Goal: Task Accomplishment & Management: Manage account settings

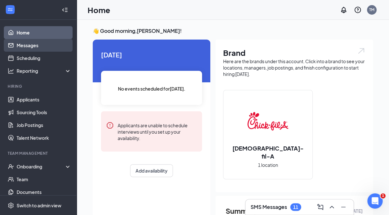
click at [29, 46] on link "Messages" at bounding box center [44, 45] width 55 height 13
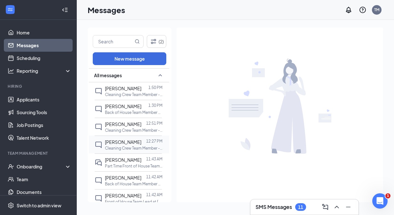
click at [114, 149] on p "Cleaning Crew Team Member -AM at [STREET_ADDRESS] In-Line" at bounding box center [134, 148] width 58 height 5
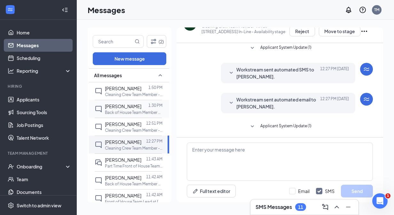
scroll to position [51, 0]
click at [127, 108] on span "[PERSON_NAME]" at bounding box center [123, 107] width 36 height 6
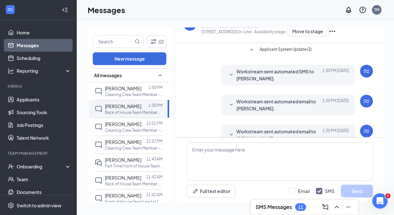
click at [191, 29] on div "CM" at bounding box center [189, 24] width 13 height 13
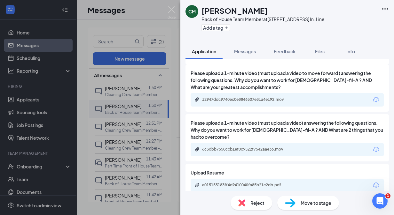
scroll to position [433, 0]
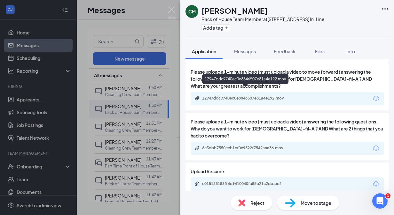
click at [267, 96] on div "12947ddc9740ec0e8846507e81a4e192.mov" at bounding box center [246, 98] width 89 height 5
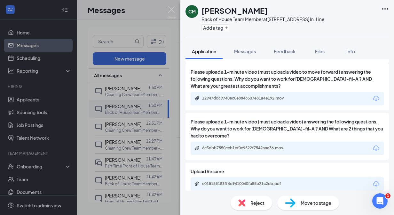
click at [34, 99] on div "CM [PERSON_NAME] Back of House Team Member at [STREET_ADDRESS] In-Line Add a ta…" at bounding box center [197, 107] width 394 height 215
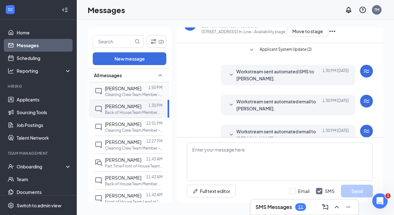
click at [118, 86] on span "[PERSON_NAME]" at bounding box center [123, 89] width 36 height 6
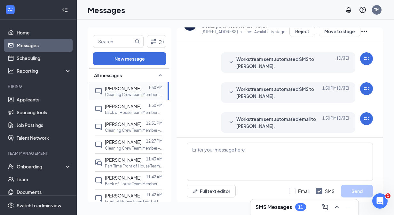
scroll to position [104, 0]
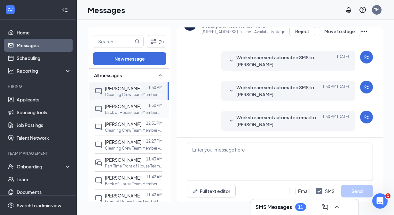
click at [141, 108] on div at bounding box center [144, 106] width 7 height 7
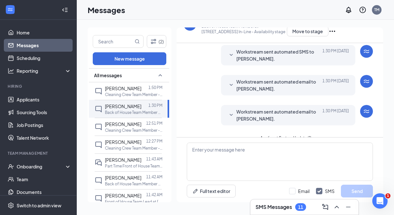
scroll to position [33, 0]
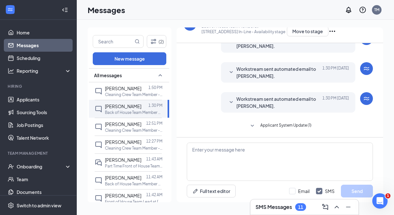
click at [289, 210] on h3 "SMS Messages" at bounding box center [273, 207] width 36 height 7
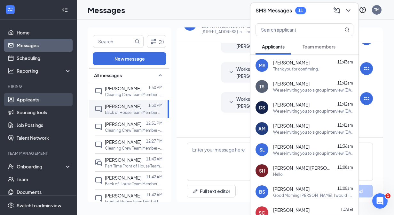
click at [34, 104] on link "Applicants" at bounding box center [44, 99] width 55 height 13
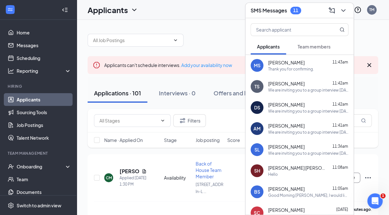
click at [227, 33] on div at bounding box center [233, 36] width 290 height 19
click at [343, 12] on icon "ChevronDown" at bounding box center [343, 10] width 4 height 3
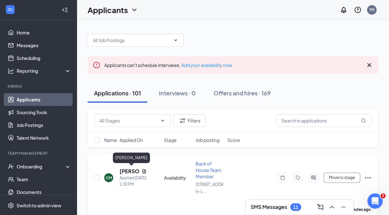
click at [123, 169] on h5 "[PERSON_NAME]" at bounding box center [128, 171] width 19 height 7
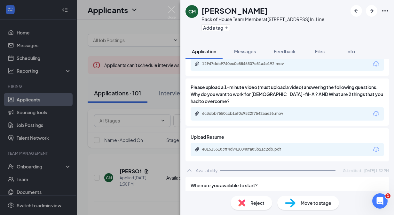
scroll to position [482, 0]
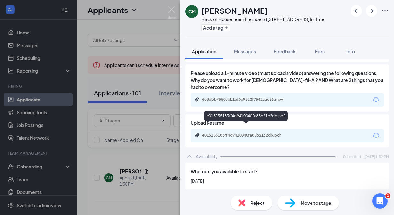
click at [265, 133] on div "e015155183ff4d9410040fa85b21c2db.pdf" at bounding box center [246, 135] width 89 height 5
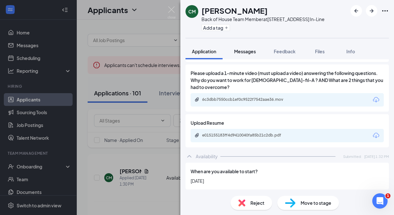
click at [245, 54] on div "Messages" at bounding box center [245, 51] width 22 height 6
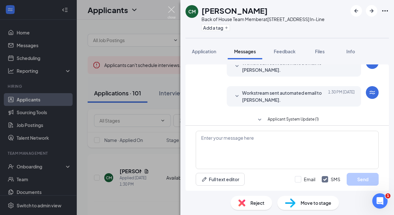
scroll to position [66, 0]
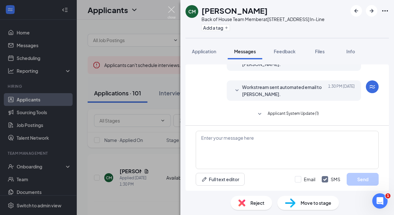
click at [173, 12] on img at bounding box center [171, 12] width 8 height 12
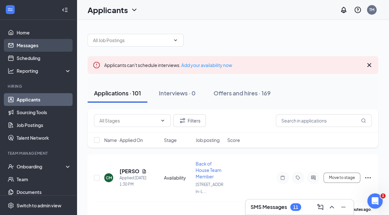
click at [23, 47] on link "Messages" at bounding box center [44, 45] width 55 height 13
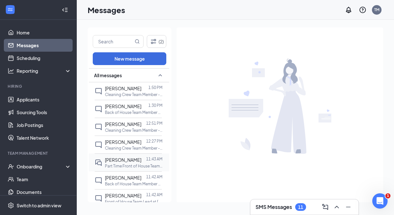
click at [123, 157] on span "[PERSON_NAME]" at bounding box center [123, 160] width 36 height 6
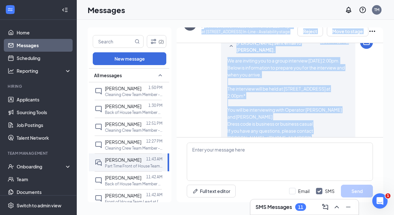
scroll to position [119, 0]
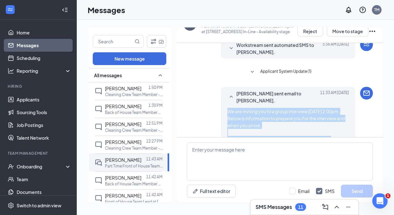
drag, startPoint x: 336, startPoint y: 124, endPoint x: 199, endPoint y: 111, distance: 138.3
copy div "We are inviting you to a group interview [DATE] 2:00pm. Below is information to…"
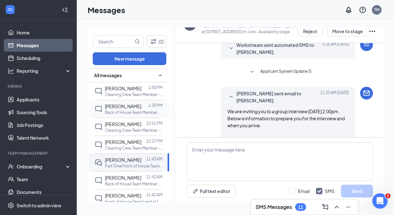
click at [118, 104] on span "[PERSON_NAME]" at bounding box center [123, 107] width 36 height 6
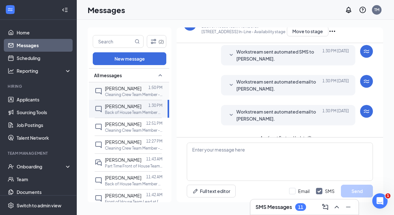
scroll to position [33, 0]
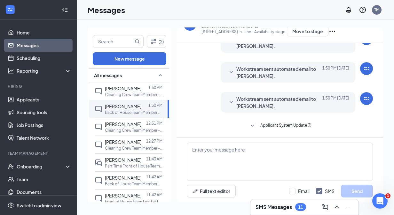
click at [193, 28] on div "CM" at bounding box center [189, 24] width 13 height 13
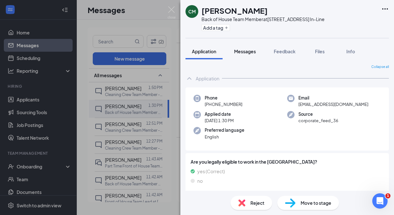
click at [245, 52] on span "Messages" at bounding box center [245, 52] width 22 height 6
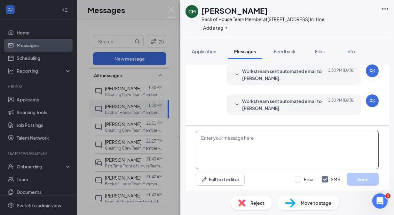
scroll to position [66, 0]
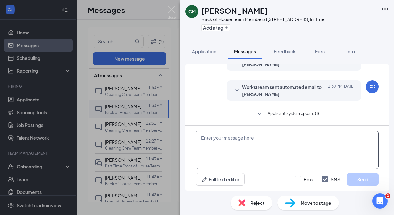
click at [213, 139] on textarea at bounding box center [287, 150] width 183 height 38
paste textarea "We are inviting you to a group interview [DATE] 2:00pm. Below is information to…"
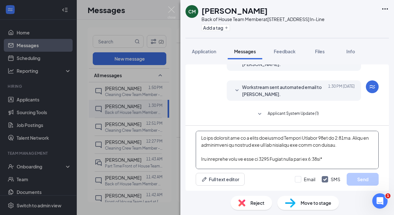
scroll to position [175, 0]
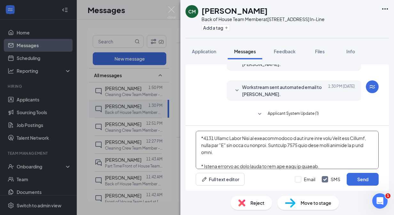
type textarea "We are inviting you to a group interview [DATE] 2:00pm. Below is information to…"
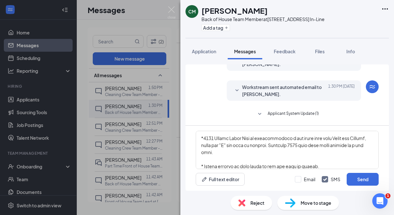
click at [295, 176] on div "Email SMS Send" at bounding box center [337, 179] width 84 height 13
click at [299, 180] on input "Email" at bounding box center [305, 179] width 20 height 6
checkbox input "true"
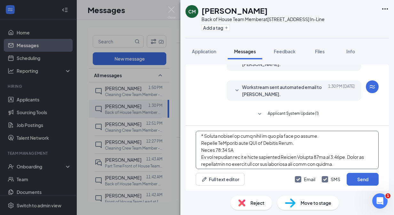
scroll to position [179, 0]
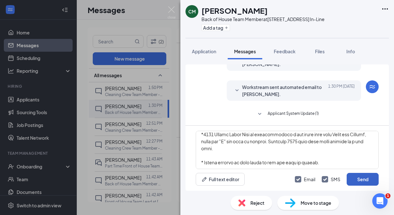
click at [364, 180] on button "Send" at bounding box center [362, 179] width 32 height 13
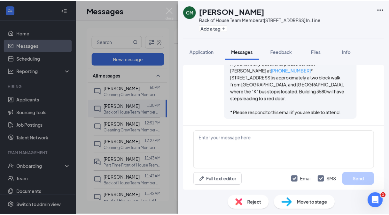
scroll to position [696, 0]
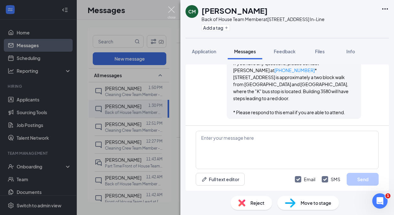
click at [171, 9] on img at bounding box center [171, 12] width 8 height 12
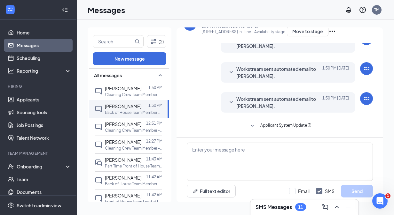
click at [33, 42] on link "Messages" at bounding box center [44, 45] width 55 height 13
click at [28, 30] on link "Home" at bounding box center [44, 32] width 55 height 13
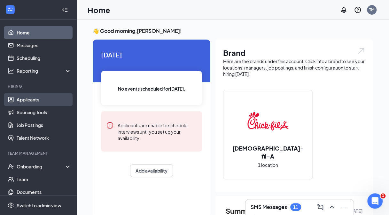
click at [25, 102] on link "Applicants" at bounding box center [44, 99] width 55 height 13
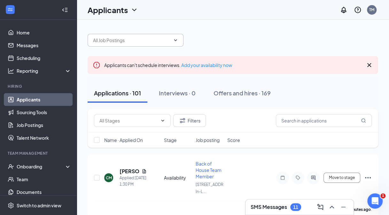
click at [136, 42] on input "text" at bounding box center [131, 40] width 77 height 7
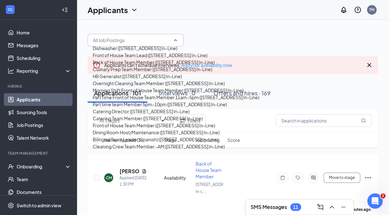
click at [153, 66] on div "Back of House Team Member ([STREET_ADDRESS] In-Line)" at bounding box center [154, 62] width 122 height 7
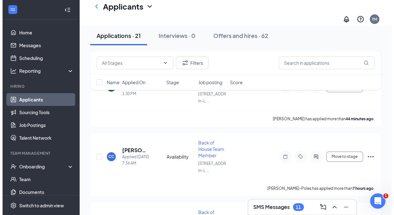
scroll to position [111, 0]
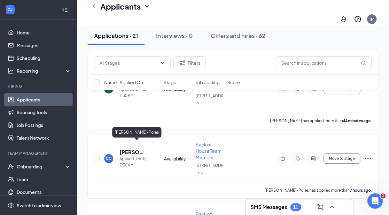
click at [129, 149] on h5 "[PERSON_NAME]-Poles" at bounding box center [132, 152] width 27 height 7
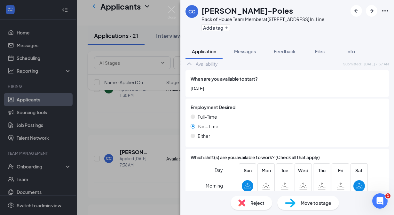
scroll to position [540, 0]
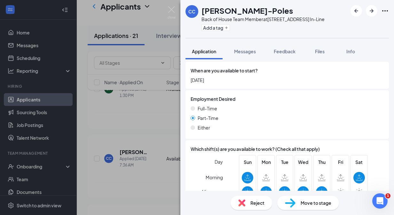
click at [244, 204] on img at bounding box center [241, 203] width 7 height 7
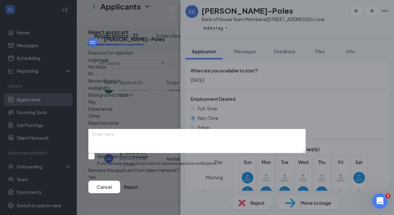
click at [135, 153] on input "Send rejection message If unchecked, the applicant will not receive a rejection…" at bounding box center [152, 160] width 129 height 14
checkbox input "true"
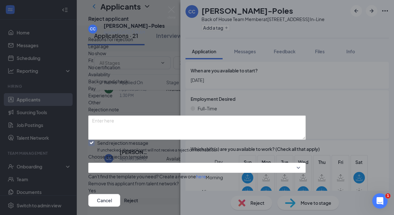
scroll to position [55, 0]
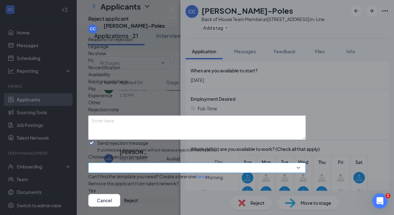
click at [235, 163] on input "search" at bounding box center [194, 168] width 205 height 10
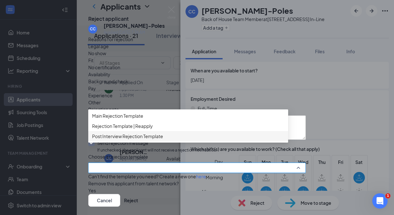
click at [193, 131] on div "Post Interview Rejection Template" at bounding box center [188, 136] width 200 height 10
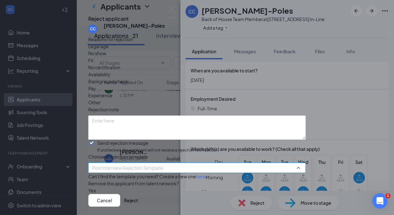
click at [190, 163] on span "Post Interview Rejection Template" at bounding box center [194, 171] width 204 height 17
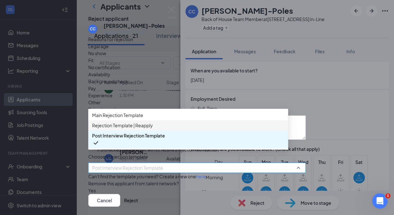
click at [176, 122] on span "Rejection Template | Reapply" at bounding box center [188, 125] width 192 height 7
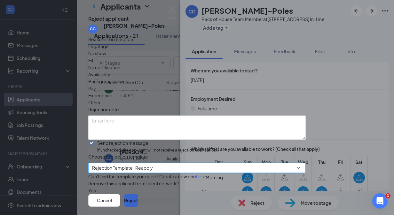
click at [138, 194] on button "Reject" at bounding box center [131, 200] width 14 height 13
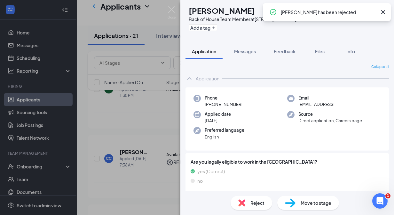
click at [383, 11] on icon "Cross" at bounding box center [383, 12] width 4 height 4
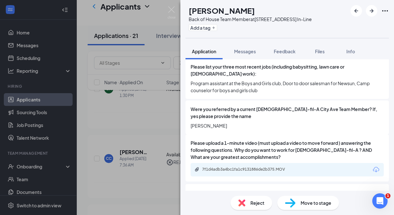
scroll to position [445, 0]
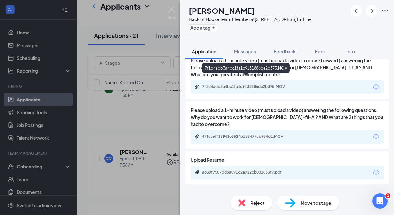
click at [277, 84] on div "7f1d4adb3a4bc1fa1c9131886de2b375.MOV" at bounding box center [246, 86] width 89 height 5
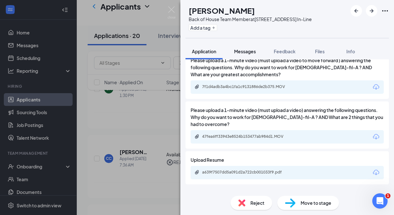
click at [245, 49] on span "Messages" at bounding box center [245, 52] width 22 height 6
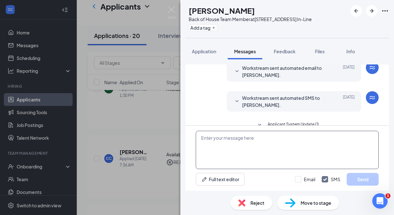
scroll to position [84, 0]
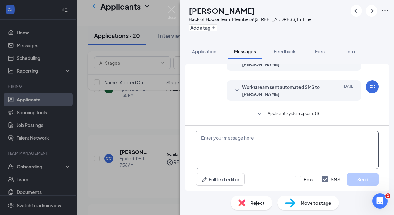
click at [218, 143] on textarea at bounding box center [287, 150] width 183 height 38
paste textarea "We are inviting you to a group interview [DATE] 2:00pm. Below is information to…"
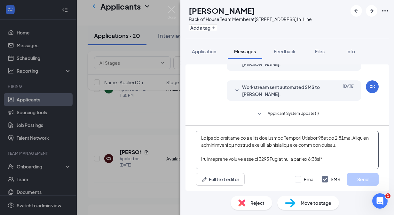
scroll to position [175, 0]
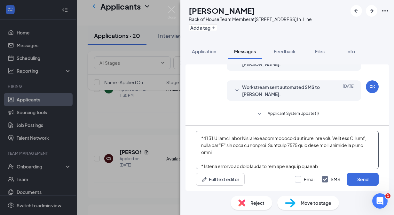
type textarea "We are inviting you to a group interview [DATE] 2:00pm. Below is information to…"
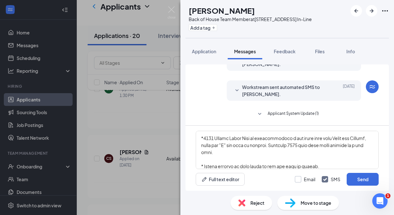
click at [297, 180] on input "Email" at bounding box center [305, 179] width 20 height 6
checkbox input "true"
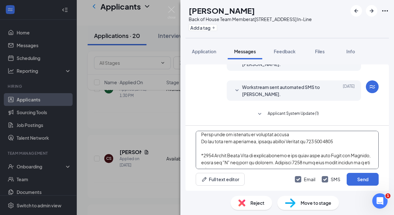
scroll to position [35, 0]
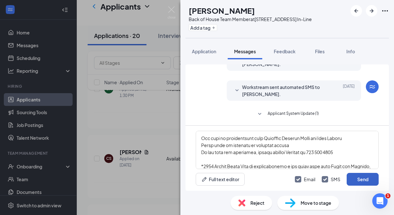
click at [367, 179] on button "Send" at bounding box center [362, 179] width 32 height 13
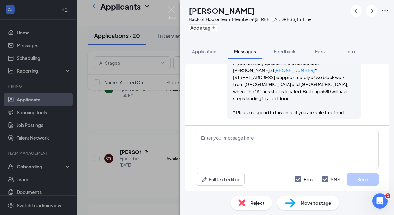
scroll to position [714, 0]
click at [371, 12] on icon "ArrowRight" at bounding box center [371, 11] width 8 height 8
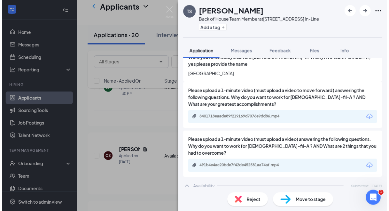
scroll to position [409, 0]
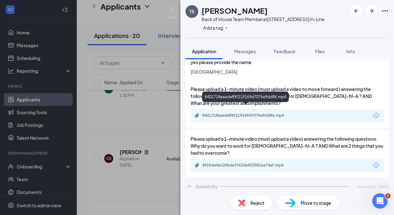
click at [277, 113] on div "8401718eaade89f219169d7076e9dd86.mp4" at bounding box center [246, 115] width 89 height 5
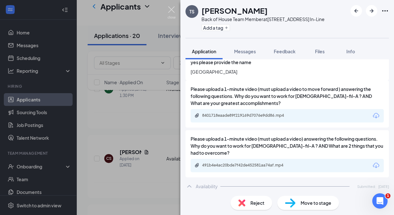
click at [173, 8] on img at bounding box center [171, 12] width 8 height 12
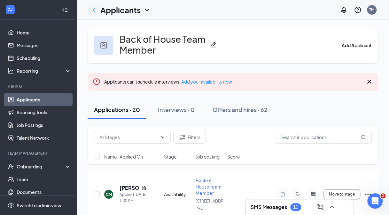
click at [93, 8] on icon "ChevronLeft" at bounding box center [94, 10] width 8 height 8
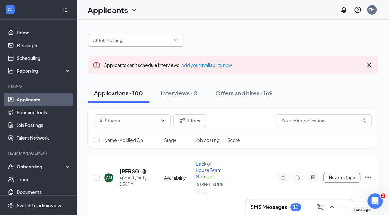
click at [171, 39] on span at bounding box center [136, 40] width 96 height 13
click at [164, 41] on input "text" at bounding box center [131, 40] width 77 height 7
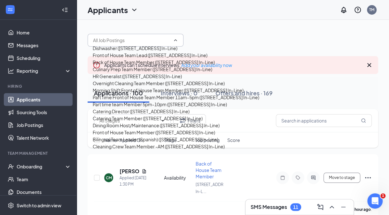
scroll to position [112, 0]
click at [138, 94] on div "Part Time Front of House Team Member 11am-5pm ([STREET_ADDRESS] In-Line)" at bounding box center [176, 97] width 166 height 7
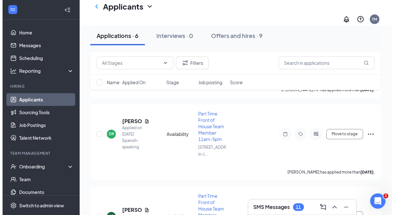
scroll to position [333, 0]
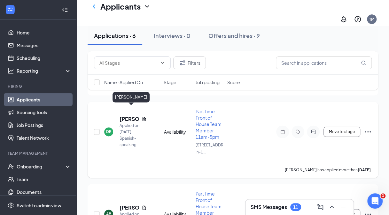
click at [130, 116] on h5 "[PERSON_NAME]" at bounding box center [128, 119] width 19 height 7
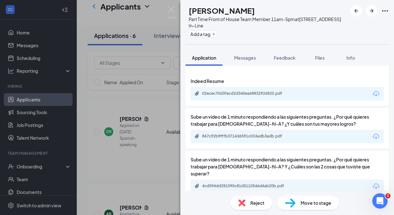
scroll to position [449, 0]
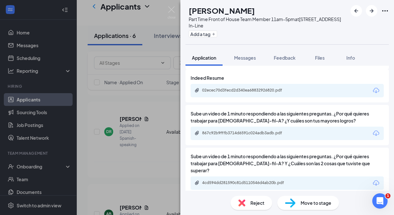
click at [250, 207] on div "Reject" at bounding box center [251, 203] width 42 height 14
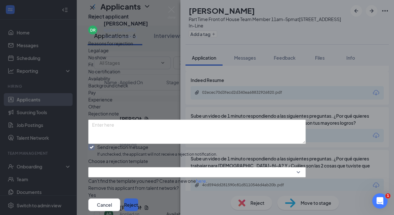
click at [138, 199] on button "Reject" at bounding box center [131, 205] width 14 height 13
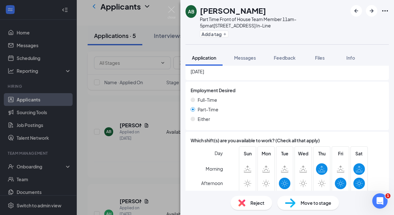
scroll to position [615, 0]
